Goal: Task Accomplishment & Management: Use online tool/utility

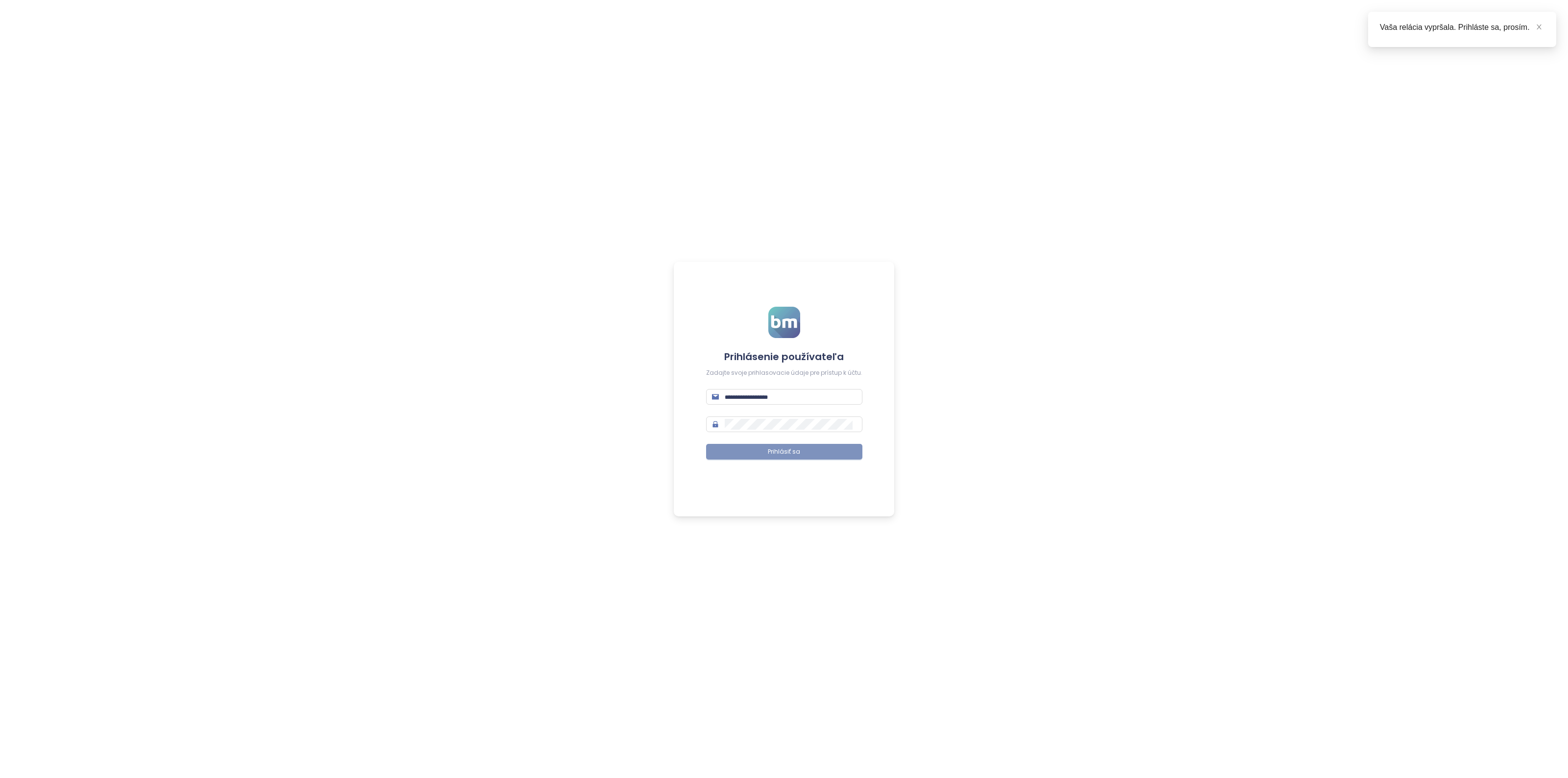
type input "**********"
click at [785, 451] on span "Prihlásiť sa" at bounding box center [783, 452] width 32 height 9
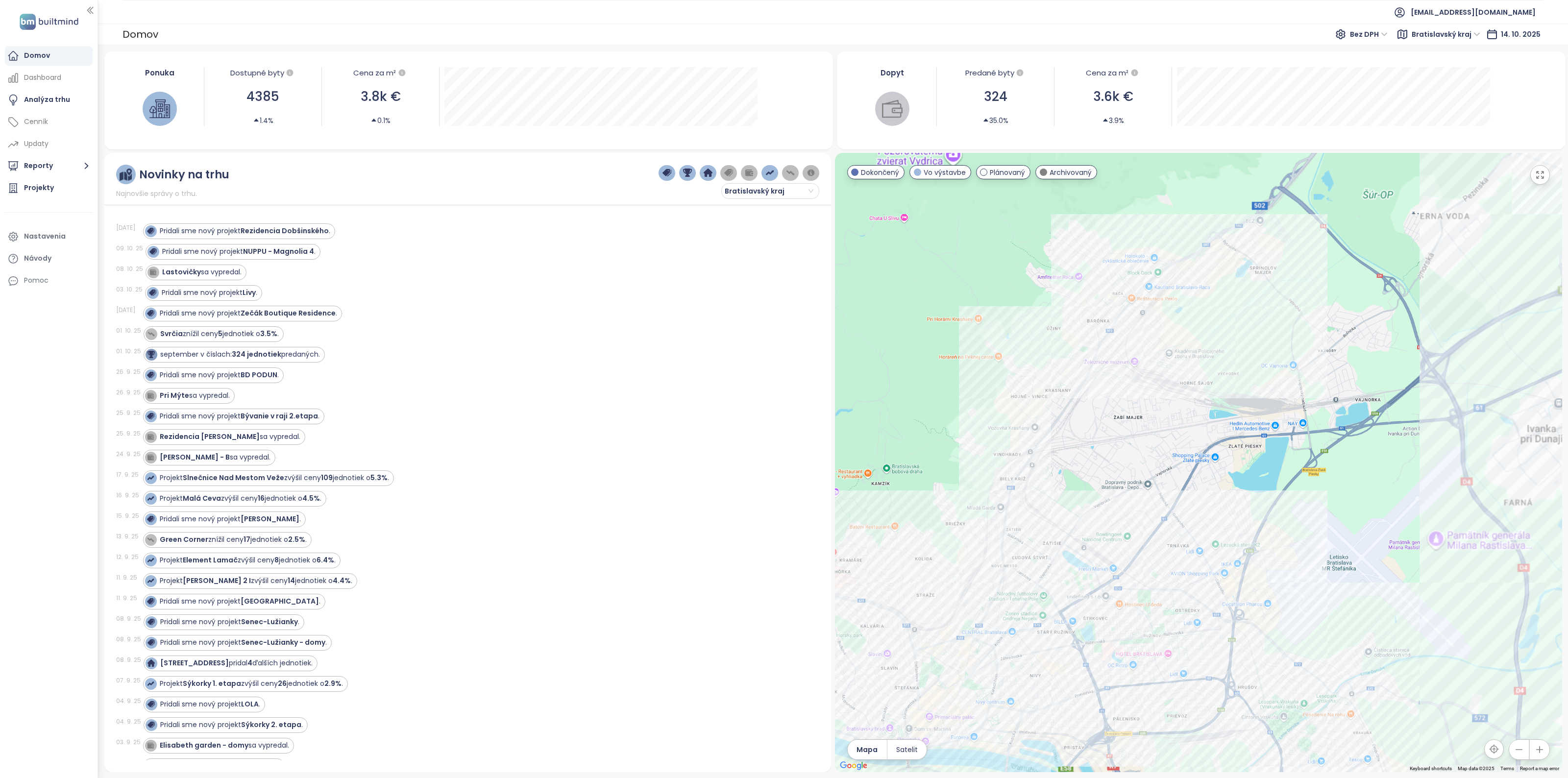
drag, startPoint x: 1198, startPoint y: 496, endPoint x: 1179, endPoint y: 482, distance: 23.6
click at [1101, 496] on div at bounding box center [1199, 463] width 727 height 620
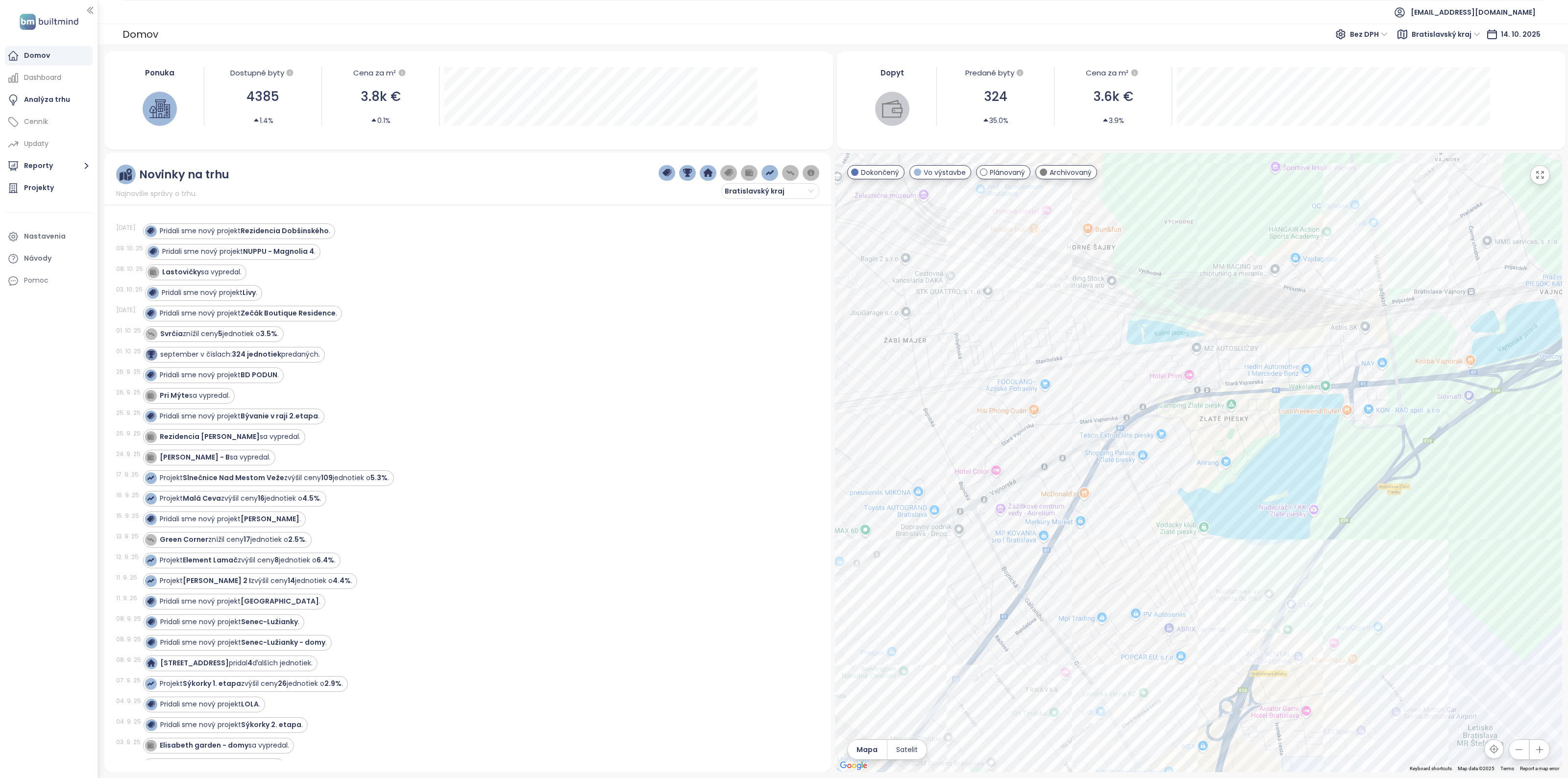
click at [1295, 380] on div at bounding box center [1199, 463] width 727 height 620
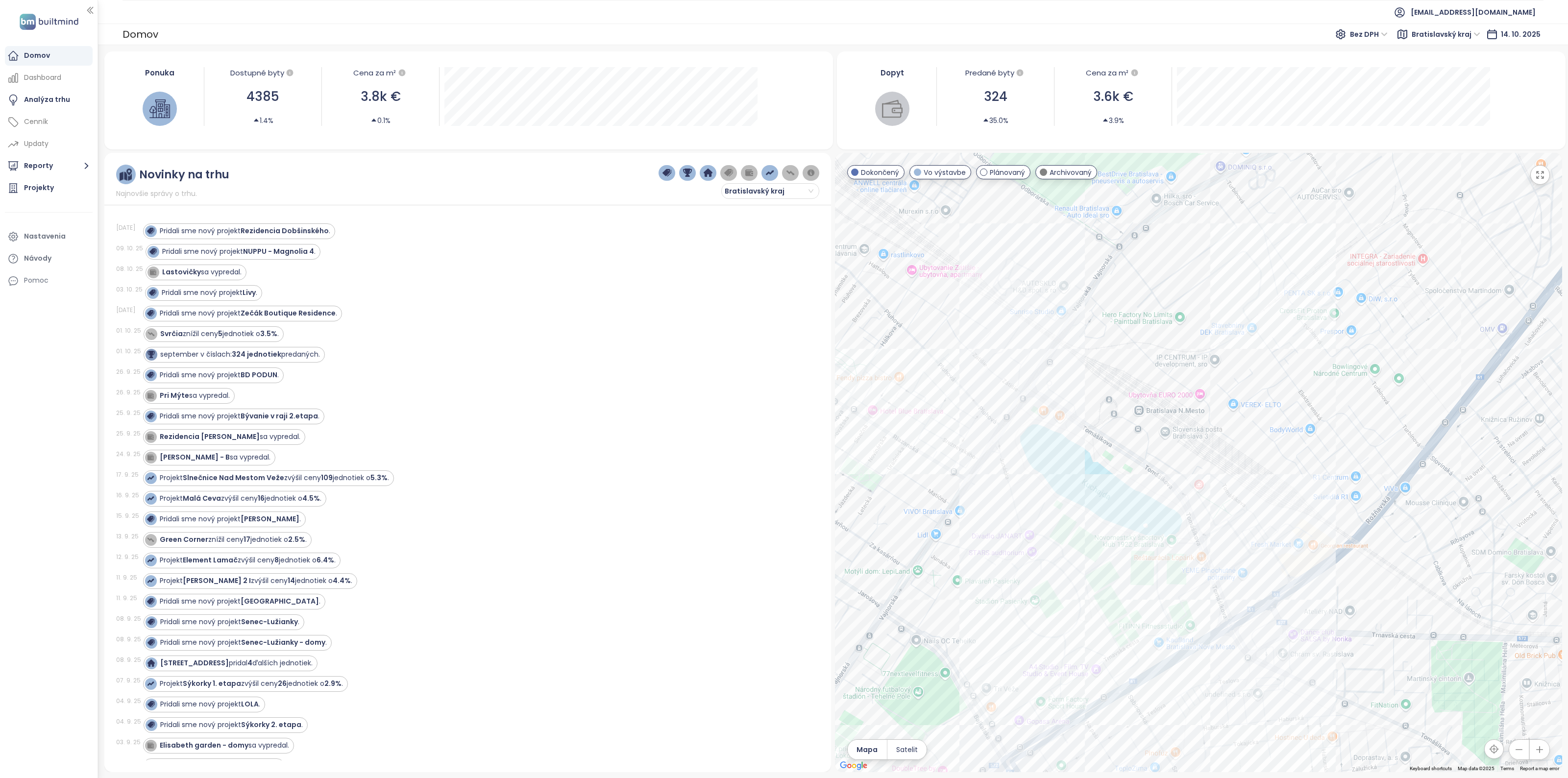
drag, startPoint x: 1113, startPoint y: 479, endPoint x: 1130, endPoint y: 445, distance: 38.0
click at [1133, 449] on div at bounding box center [1199, 463] width 727 height 620
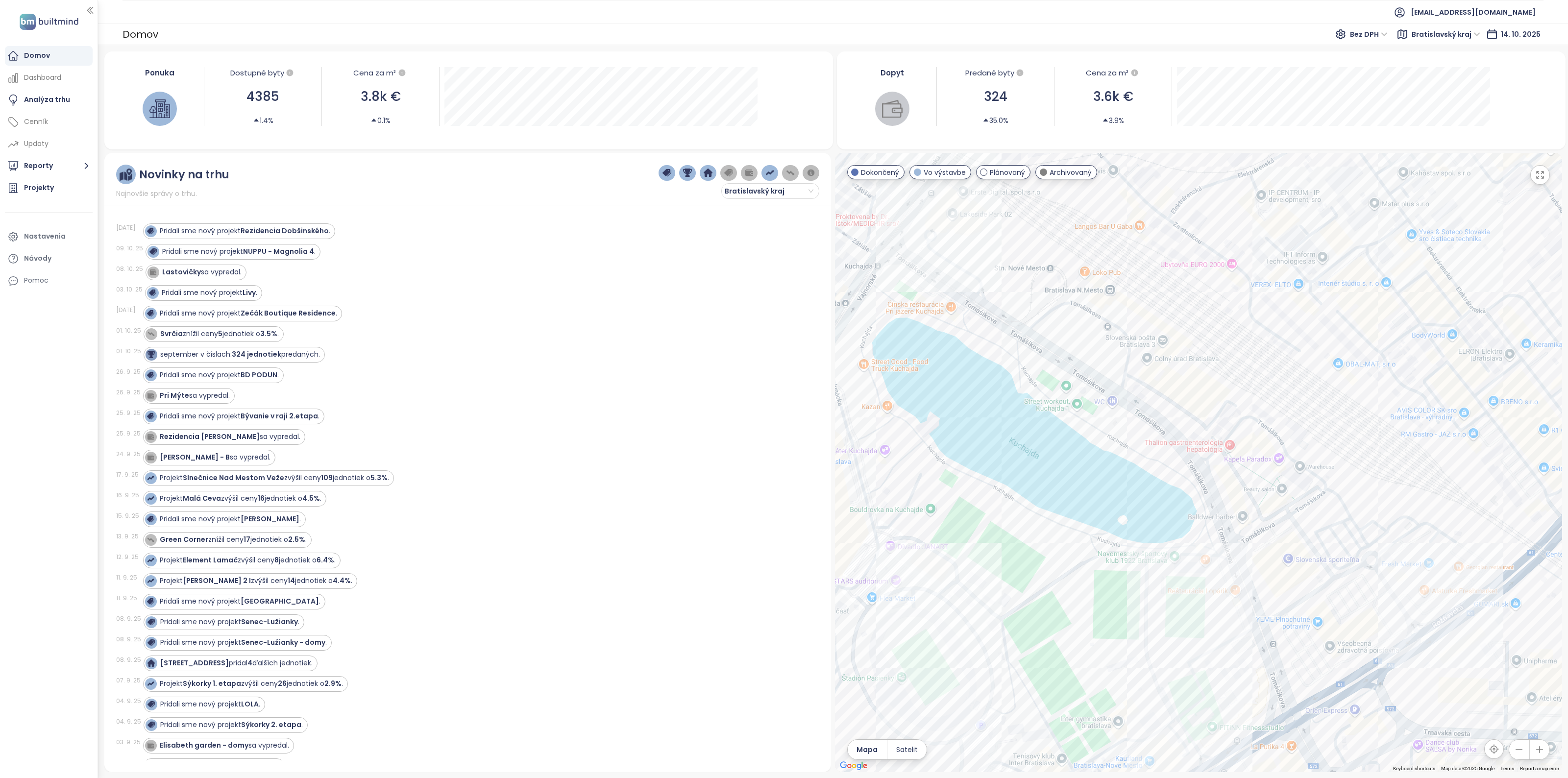
drag, startPoint x: 1127, startPoint y: 452, endPoint x: 1074, endPoint y: 373, distance: 95.1
click at [1074, 373] on div at bounding box center [1199, 463] width 727 height 620
